Goal: Find specific page/section: Find specific page/section

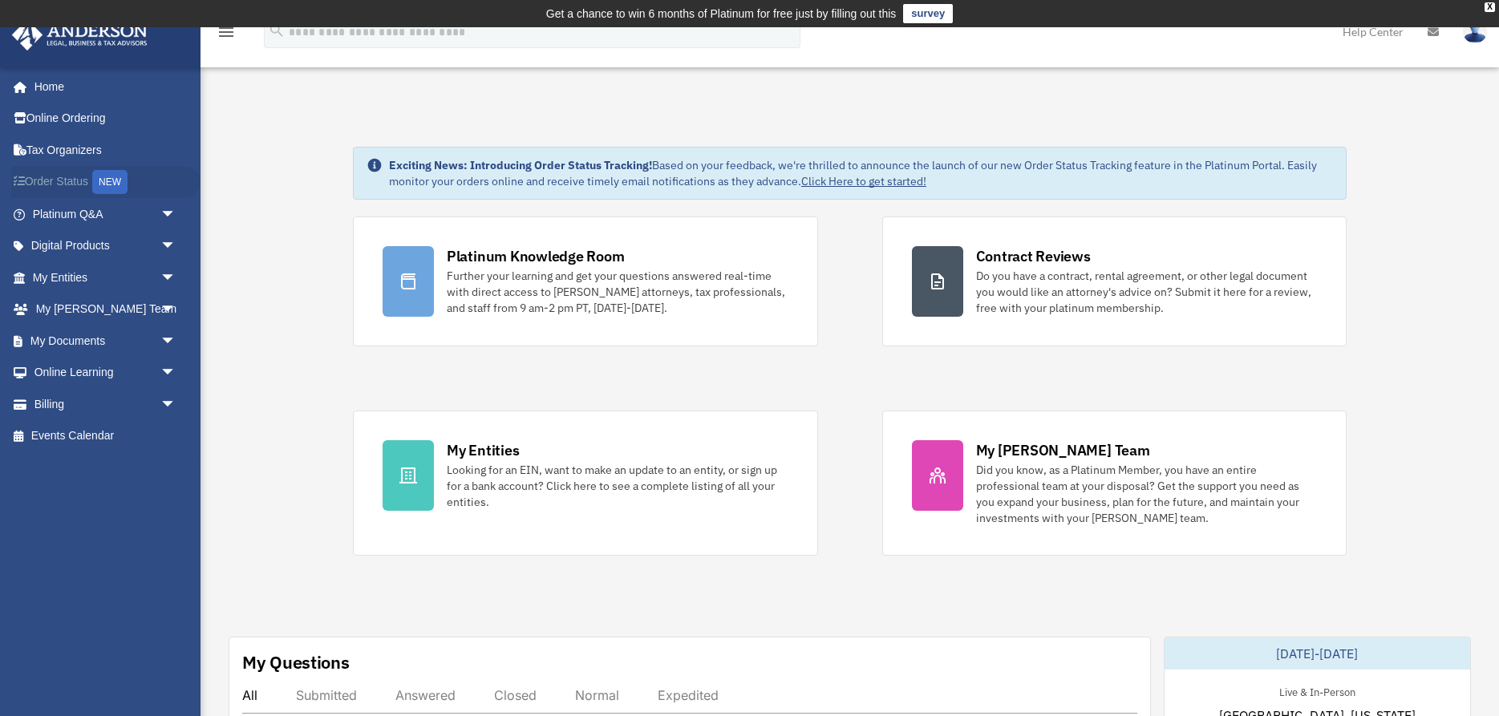
click at [60, 180] on link "Order Status NEW" at bounding box center [105, 182] width 189 height 33
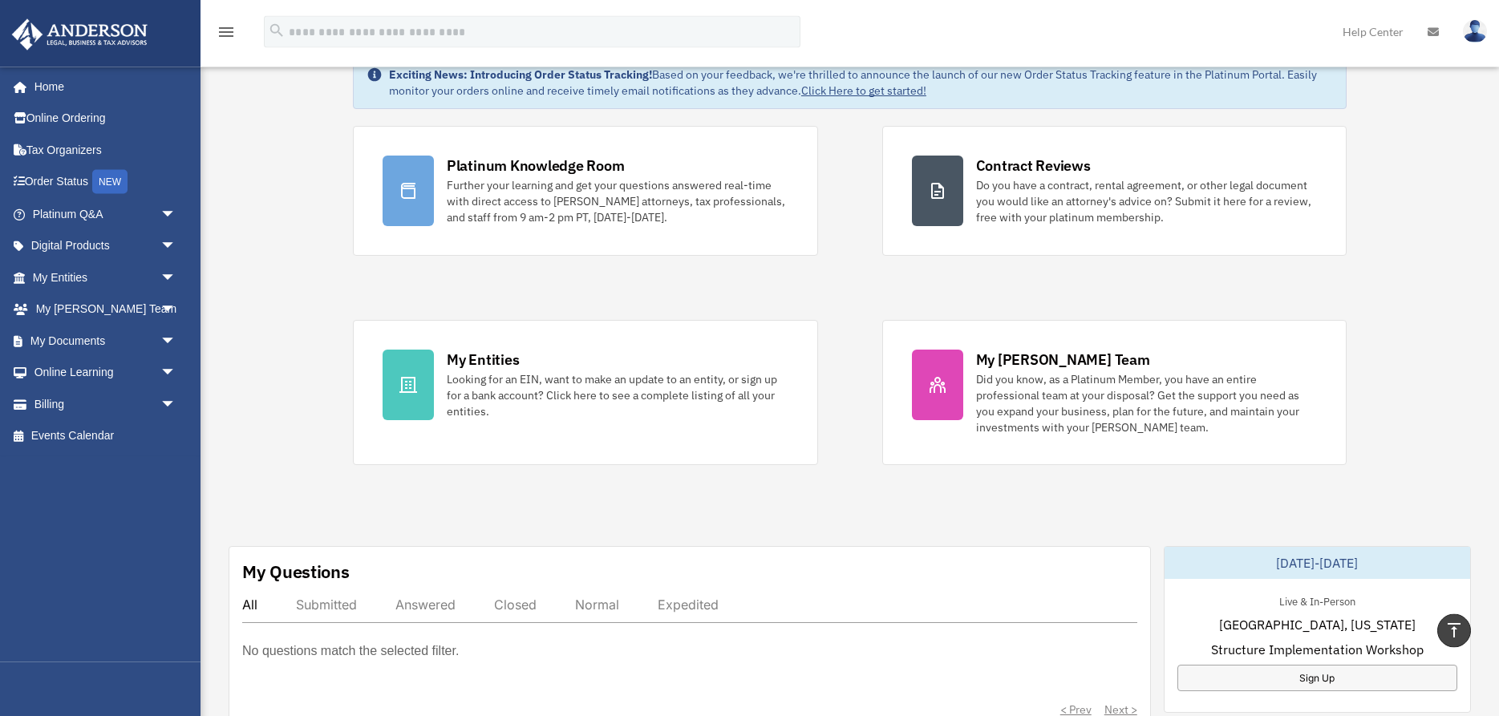
scroll to position [82, 0]
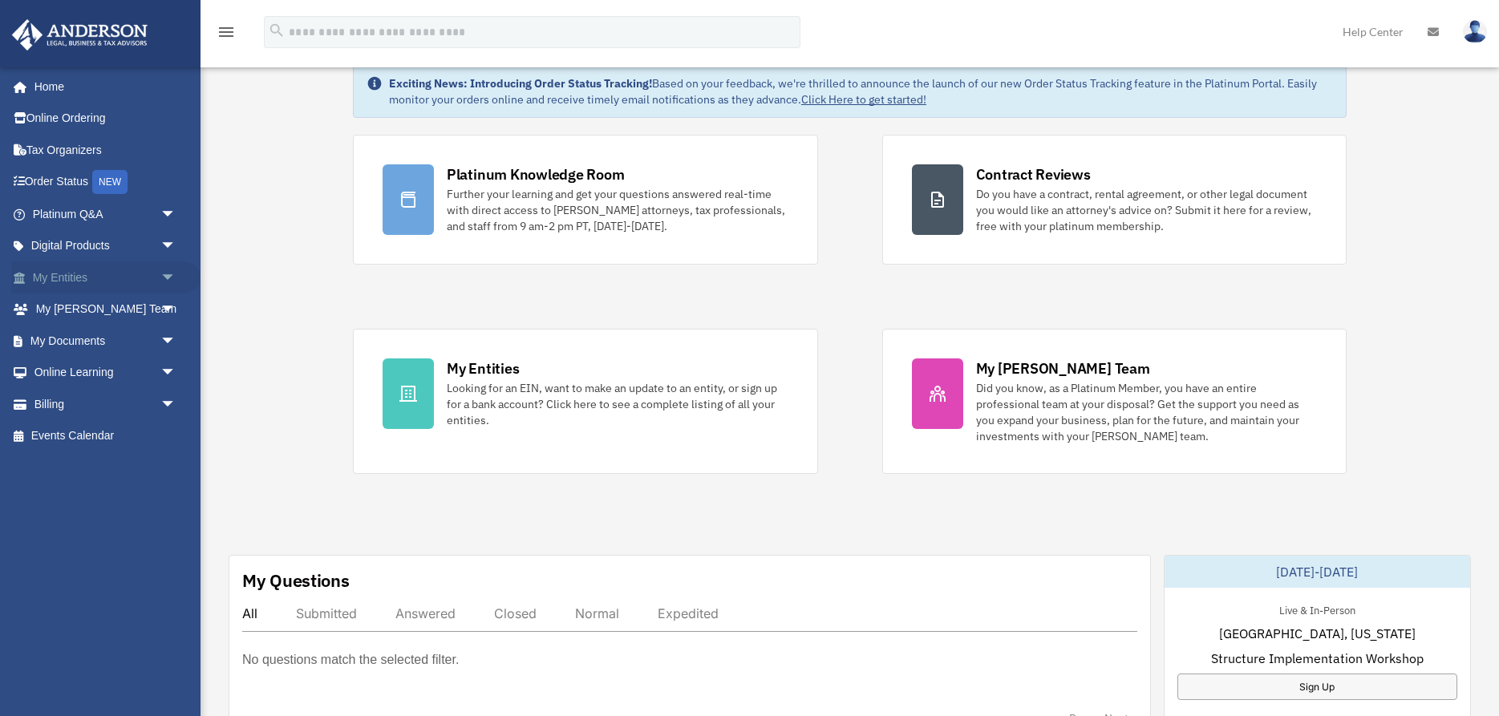
click at [168, 276] on span "arrow_drop_down" at bounding box center [176, 278] width 32 height 33
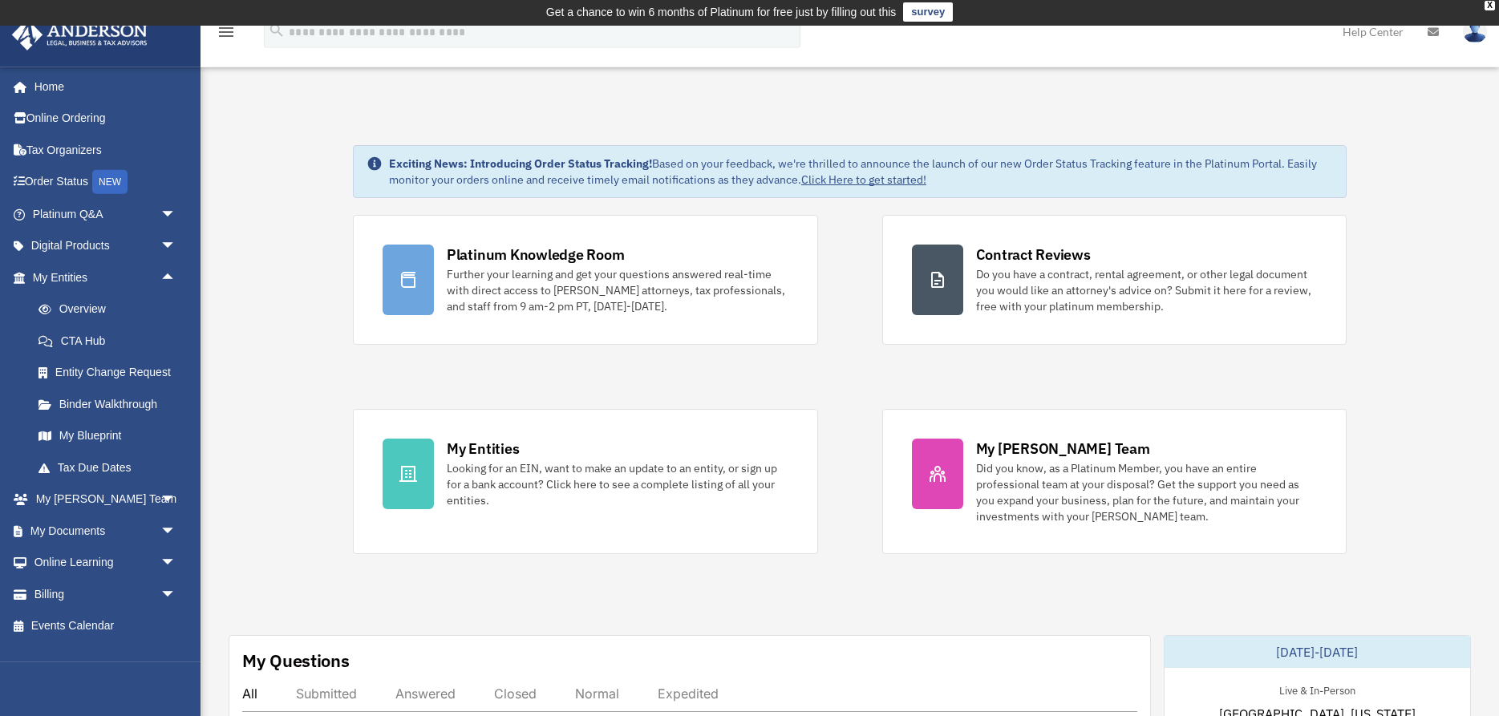
scroll to position [0, 0]
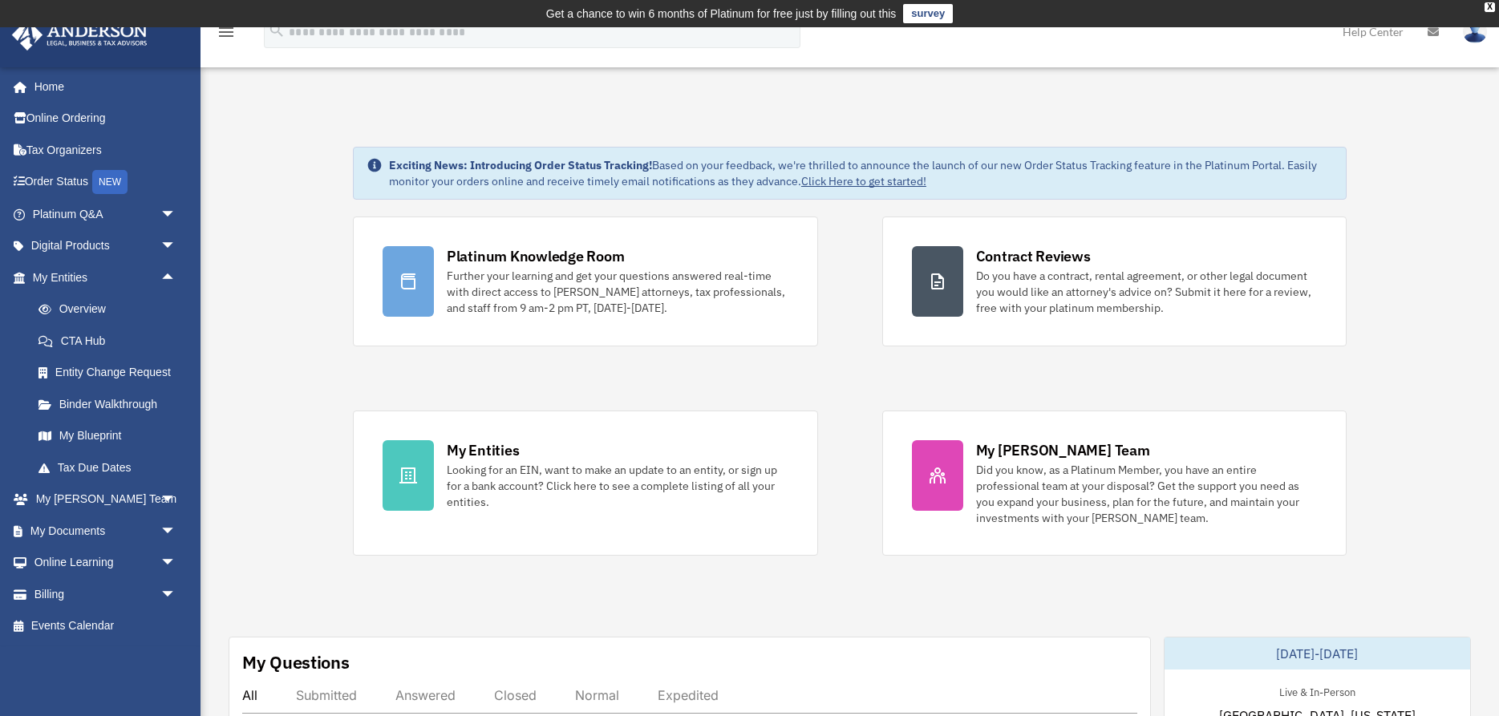
click at [166, 532] on span "arrow_drop_down" at bounding box center [176, 531] width 32 height 33
click at [65, 567] on link "Box" at bounding box center [111, 563] width 178 height 32
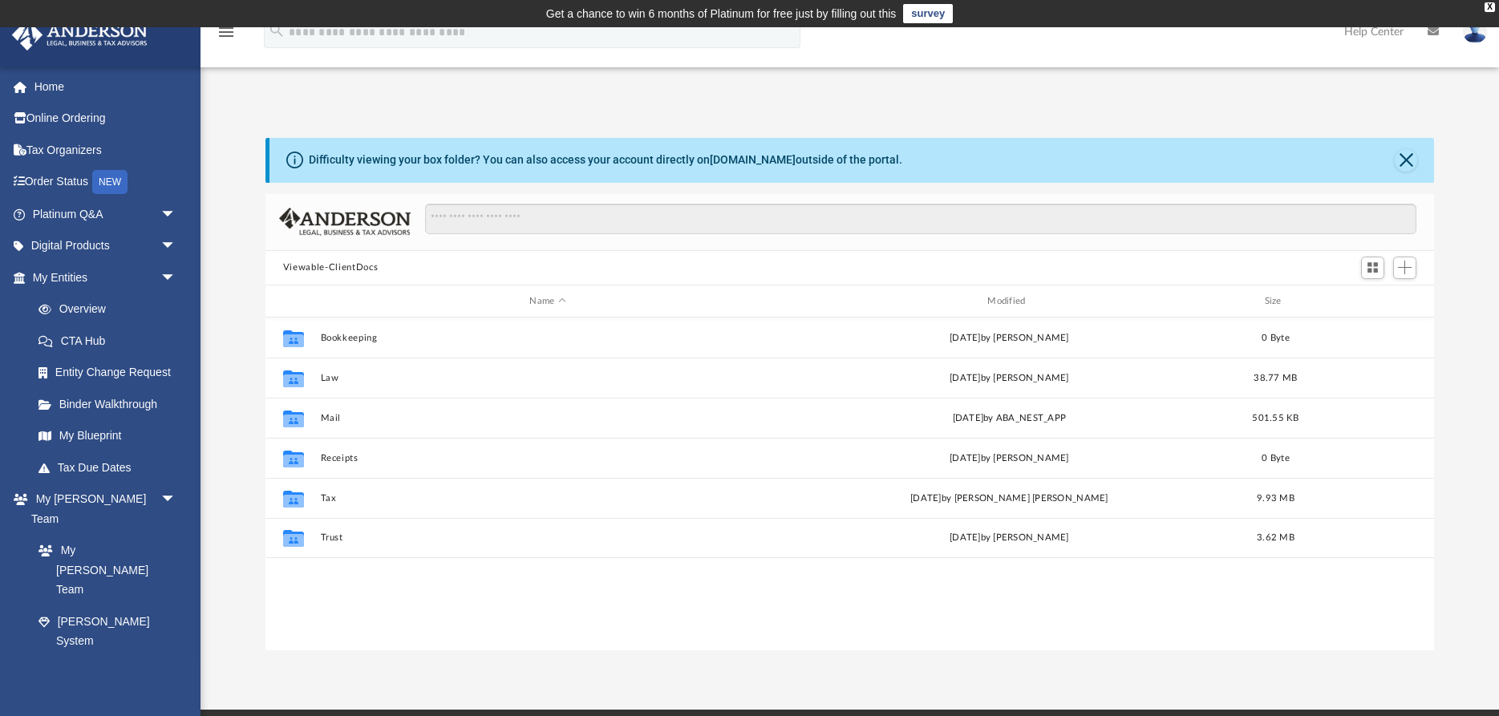
scroll to position [364, 1169]
